Goal: Task Accomplishment & Management: Use online tool/utility

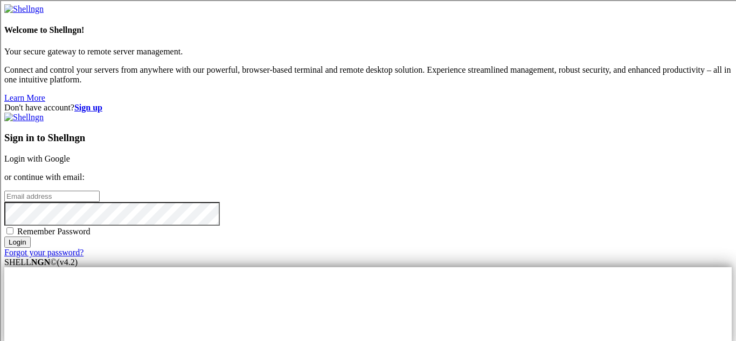
click at [70, 154] on link "Login with Google" at bounding box center [37, 158] width 66 height 9
click at [658, 103] on div "Don't have account? Sign up Sign in to Shellngn Login with Google or continue w…" at bounding box center [367, 180] width 727 height 155
click at [70, 154] on link "Login with Google" at bounding box center [37, 158] width 66 height 9
click at [717, 103] on div "Don't have account? Sign up Sign in to Shellngn Login with Google or continue w…" at bounding box center [367, 180] width 727 height 155
click at [70, 154] on link "Login with Google" at bounding box center [37, 158] width 66 height 9
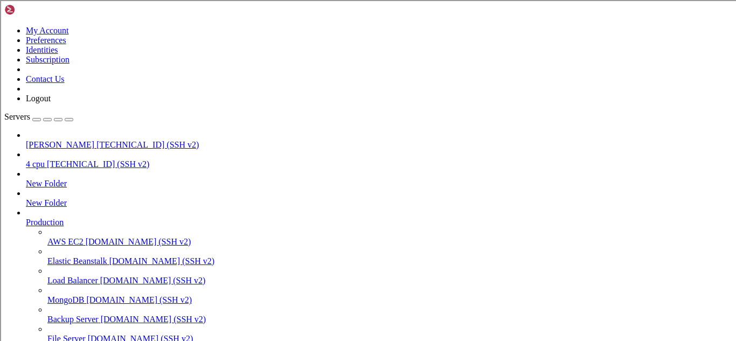
click at [94, 140] on span "[PERSON_NAME]" at bounding box center [60, 144] width 68 height 9
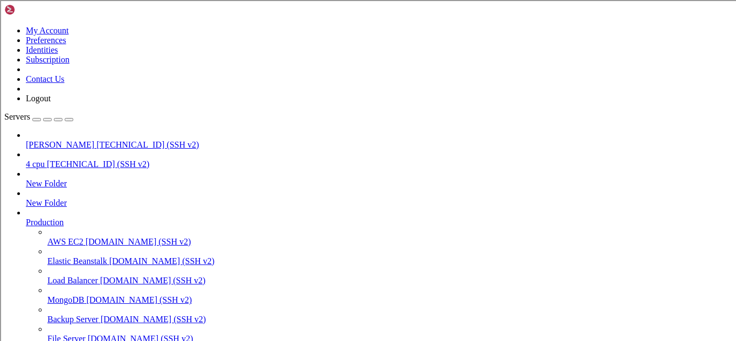
scroll to position [116, 0]
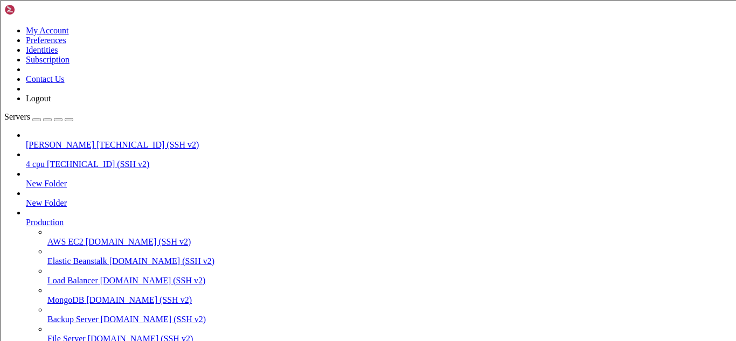
type input "/root"
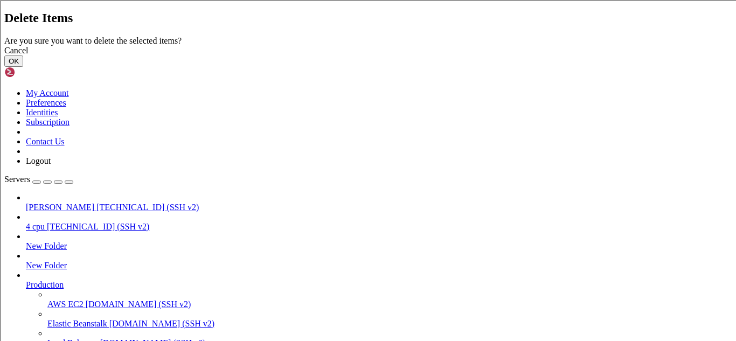
click at [23, 67] on button "OK" at bounding box center [13, 60] width 19 height 11
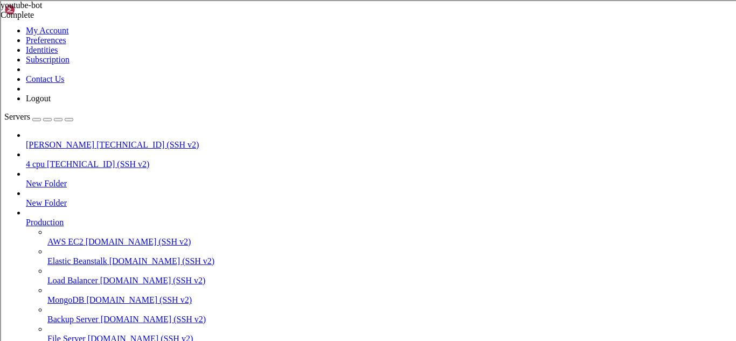
scroll to position [0, 0]
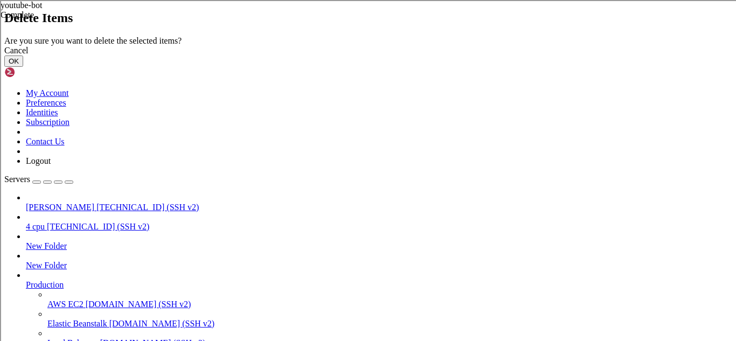
click at [23, 67] on button "OK" at bounding box center [13, 60] width 19 height 11
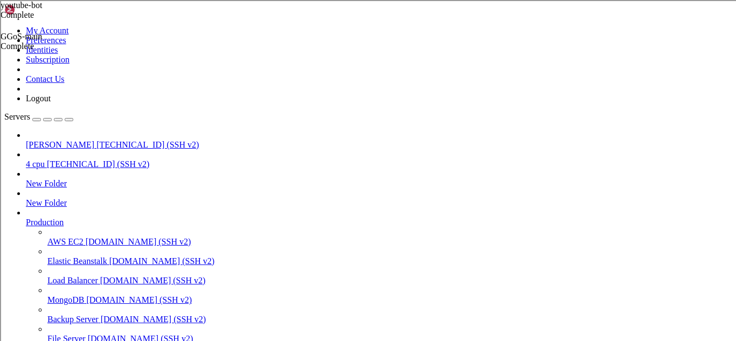
scroll to position [101, 0]
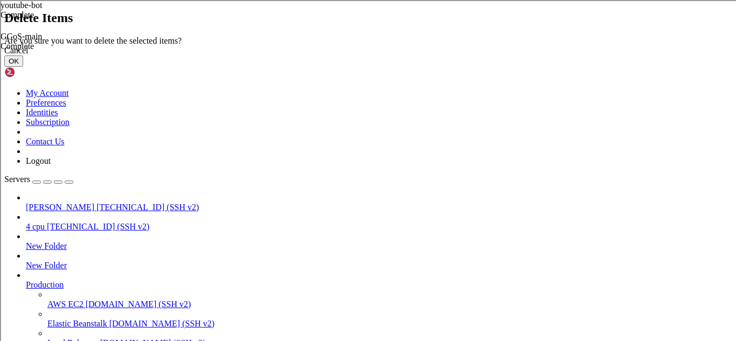
click at [23, 67] on button "OK" at bounding box center [13, 60] width 19 height 11
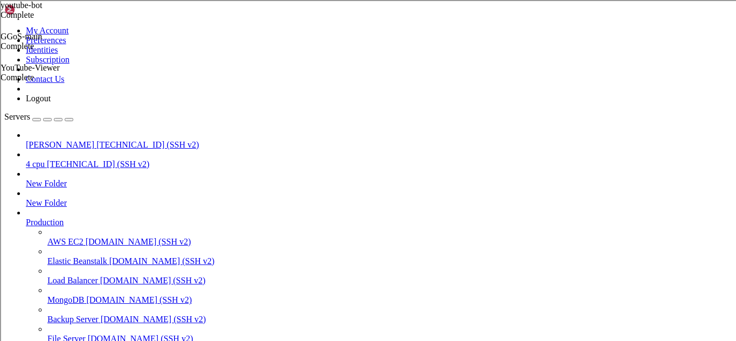
scroll to position [130, 0]
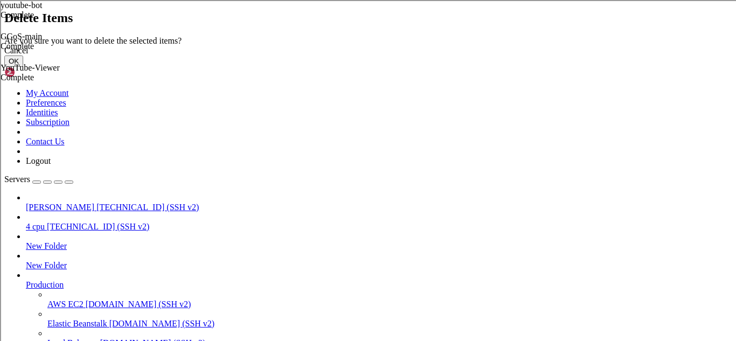
click at [23, 67] on button "OK" at bounding box center [13, 60] width 19 height 11
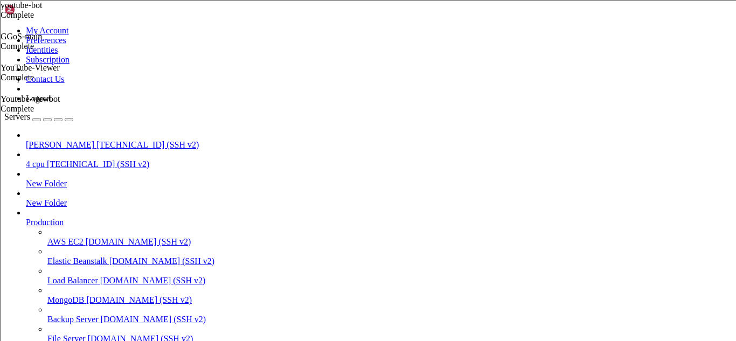
scroll to position [0, 0]
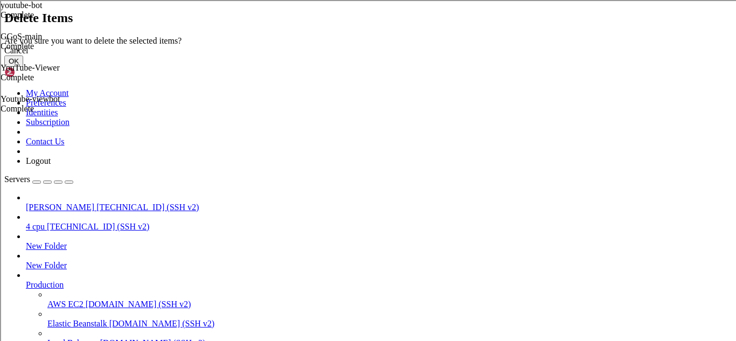
click at [23, 67] on button "OK" at bounding box center [13, 60] width 19 height 11
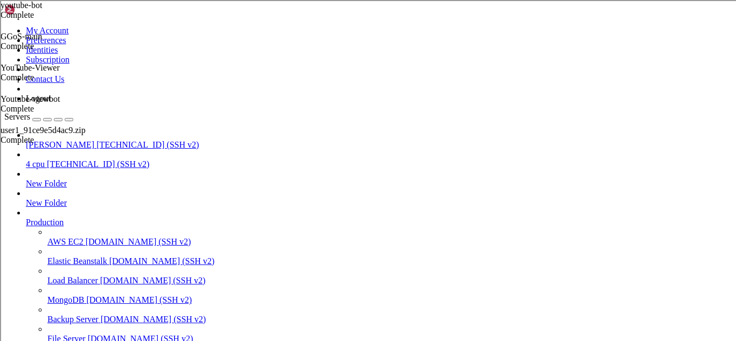
scroll to position [0, 0]
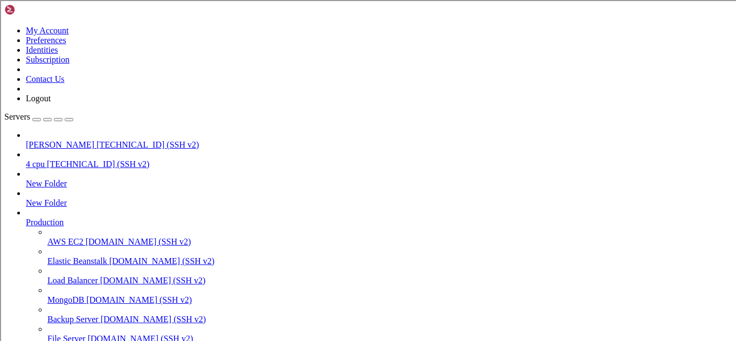
scroll to position [3276, 0]
type input "/root"
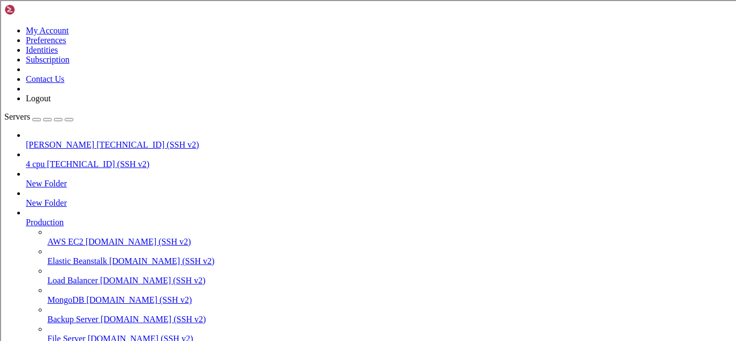
scroll to position [288, 0]
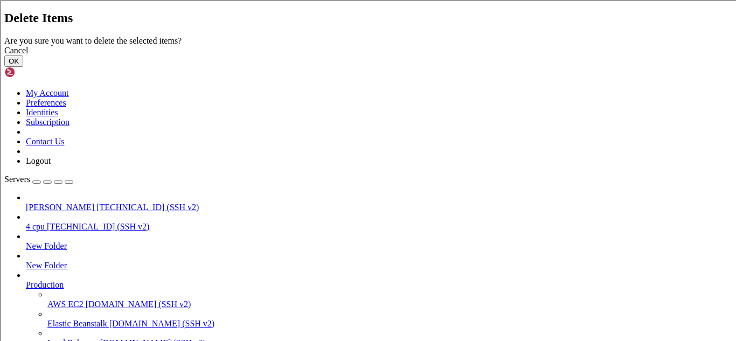
click at [23, 67] on button "OK" at bounding box center [13, 60] width 19 height 11
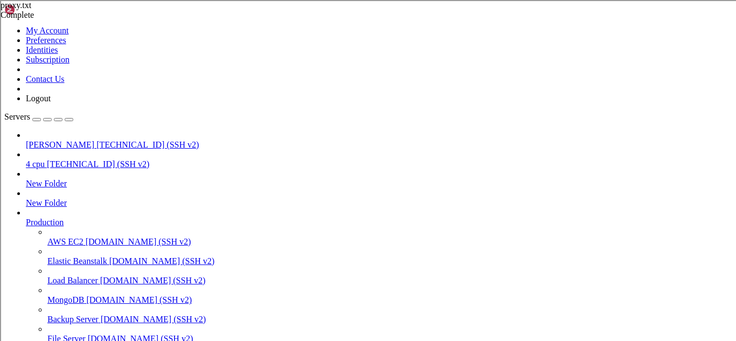
scroll to position [300, 0]
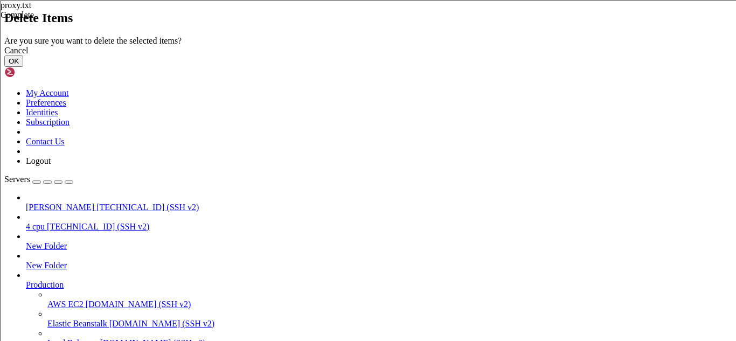
click at [23, 67] on button "OK" at bounding box center [13, 60] width 19 height 11
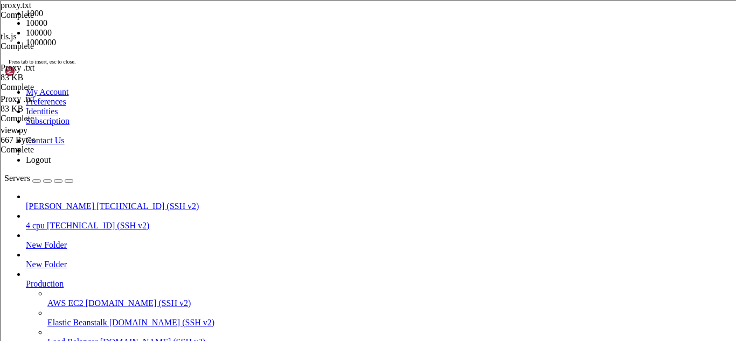
scroll to position [3645, 0]
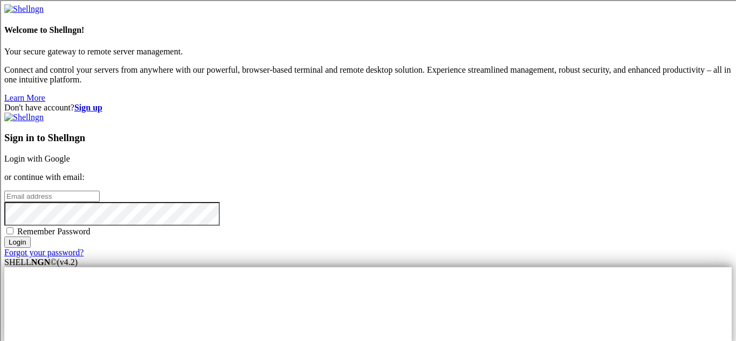
click at [70, 154] on link "Login with Google" at bounding box center [37, 158] width 66 height 9
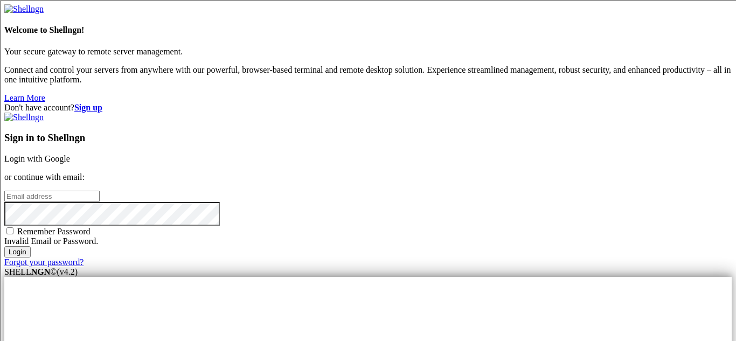
click at [70, 154] on link "Login with Google" at bounding box center [37, 158] width 66 height 9
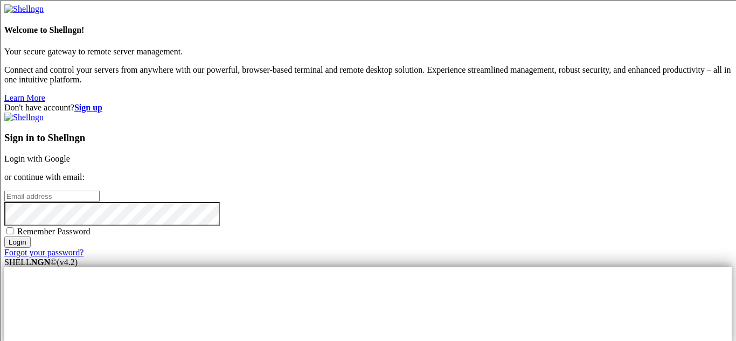
click at [70, 154] on link "Login with Google" at bounding box center [37, 158] width 66 height 9
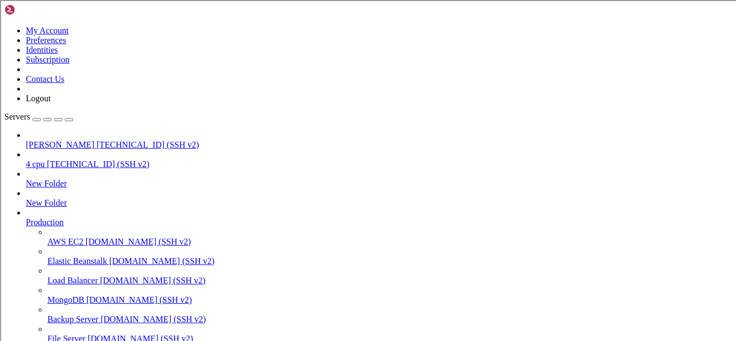
click at [88, 140] on span "[PERSON_NAME]" at bounding box center [60, 144] width 68 height 9
click at [87, 140] on span "[PERSON_NAME]" at bounding box center [60, 144] width 68 height 9
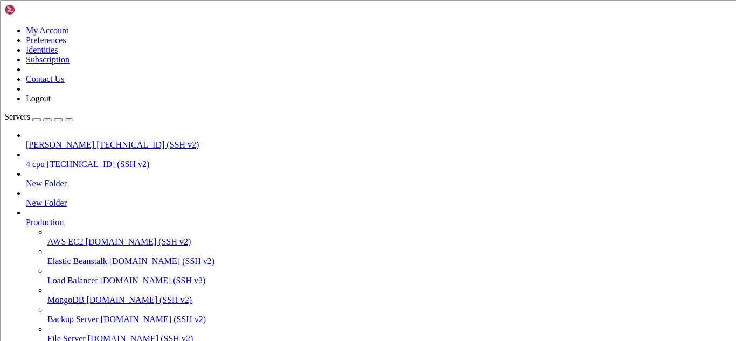
scroll to position [48, 0]
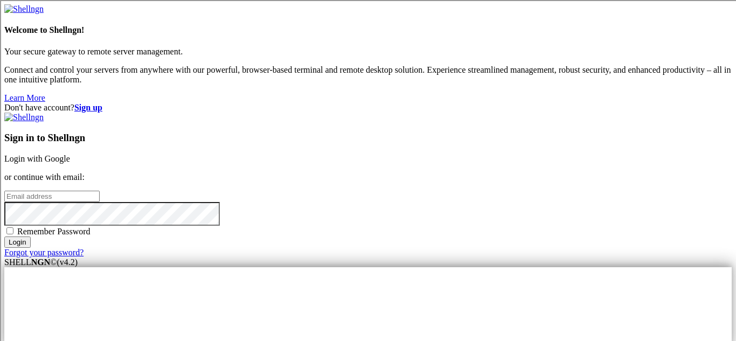
click at [70, 154] on link "Login with Google" at bounding box center [37, 158] width 66 height 9
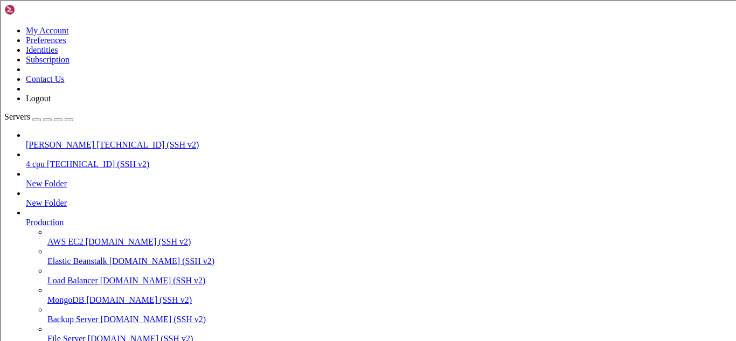
scroll to position [27, 0]
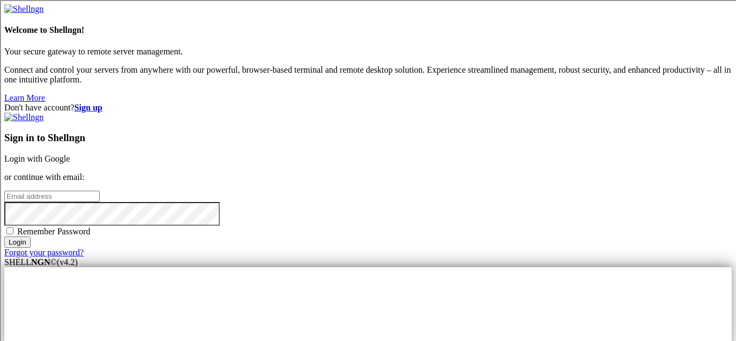
click at [70, 154] on link "Login with Google" at bounding box center [37, 158] width 66 height 9
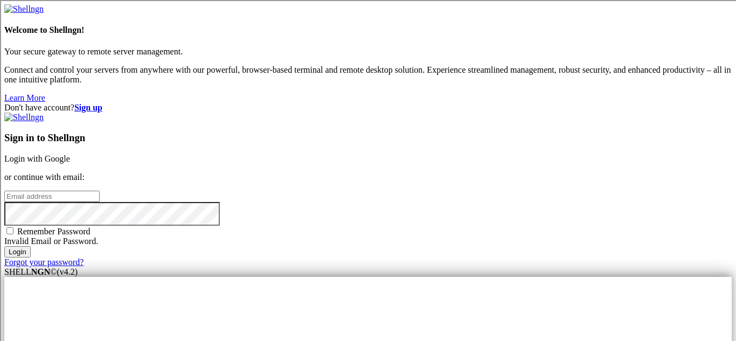
click at [70, 154] on link "Login with Google" at bounding box center [37, 158] width 66 height 9
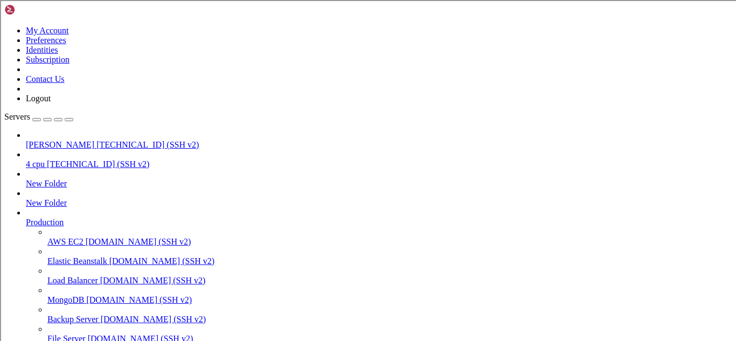
scroll to position [78, 0]
type input "/root"
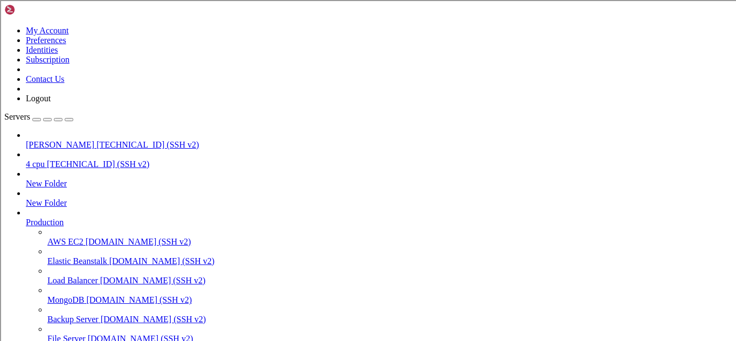
scroll to position [0, 0]
